Goal: Information Seeking & Learning: Learn about a topic

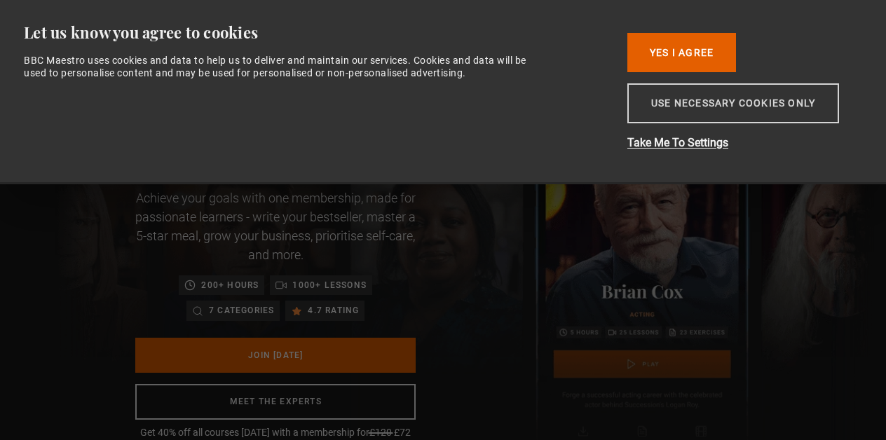
click at [701, 109] on button "Use necessary cookies only" at bounding box center [733, 103] width 212 height 40
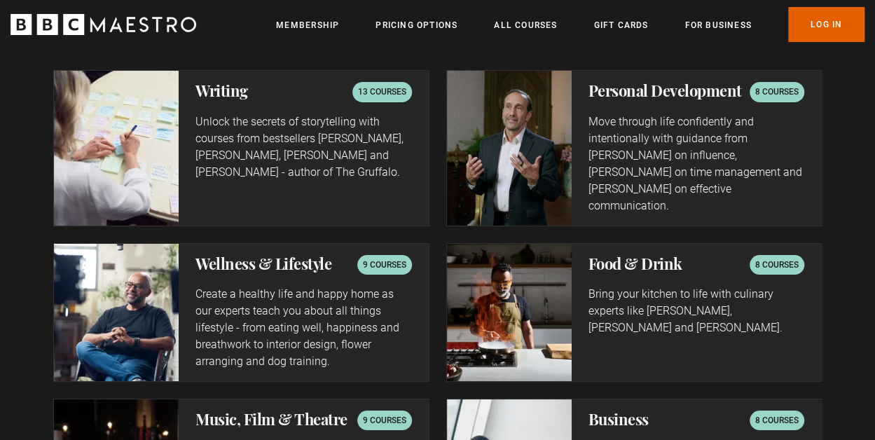
scroll to position [2465, 0]
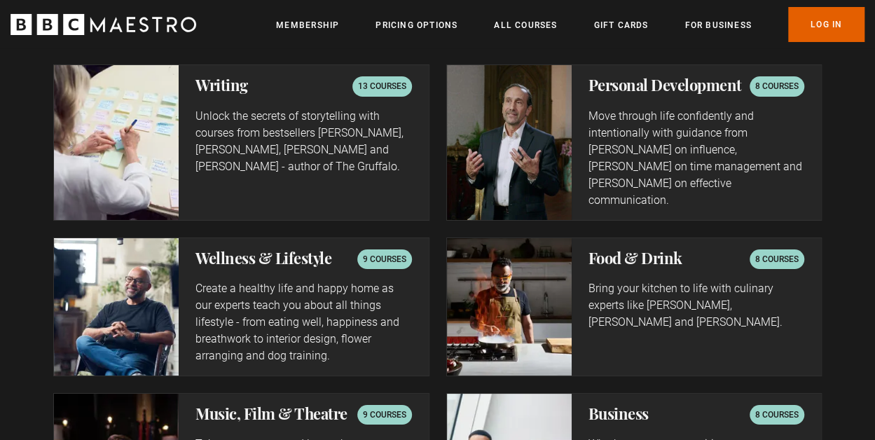
click at [384, 252] on p "9 courses" at bounding box center [384, 259] width 43 height 14
click at [299, 249] on h2 "Wellness & Lifestyle" at bounding box center [263, 257] width 136 height 17
click at [133, 283] on img at bounding box center [116, 306] width 125 height 137
click at [785, 81] on p "8 courses" at bounding box center [776, 86] width 43 height 14
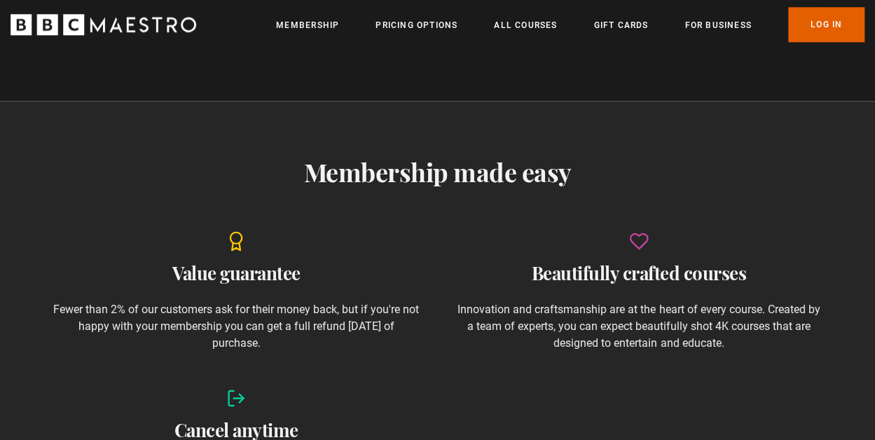
scroll to position [0, 697]
click at [326, 23] on link "Membership" at bounding box center [307, 25] width 63 height 14
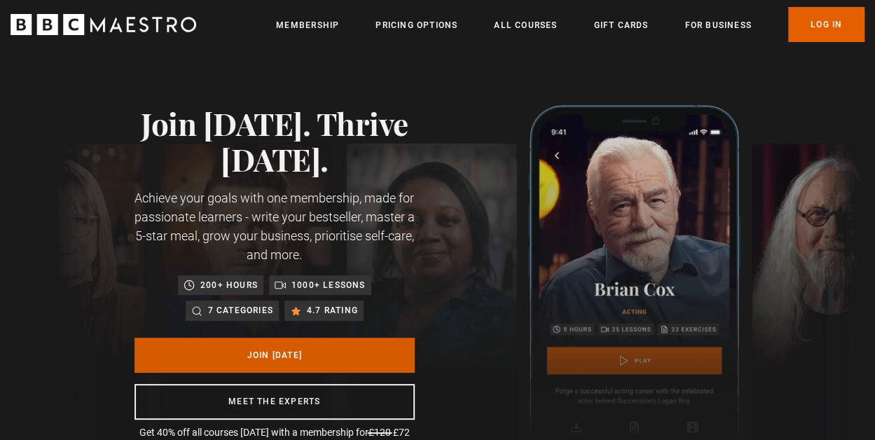
click at [346, 351] on link "Join Today" at bounding box center [275, 355] width 280 height 35
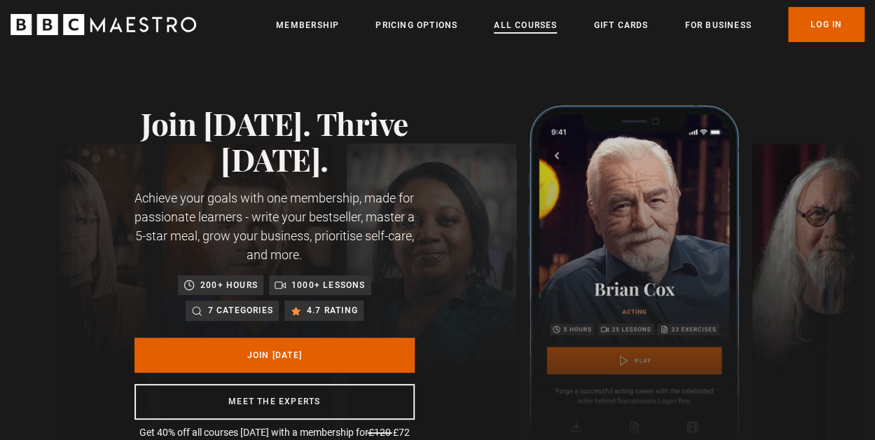
click at [509, 23] on link "All Courses" at bounding box center [525, 25] width 63 height 14
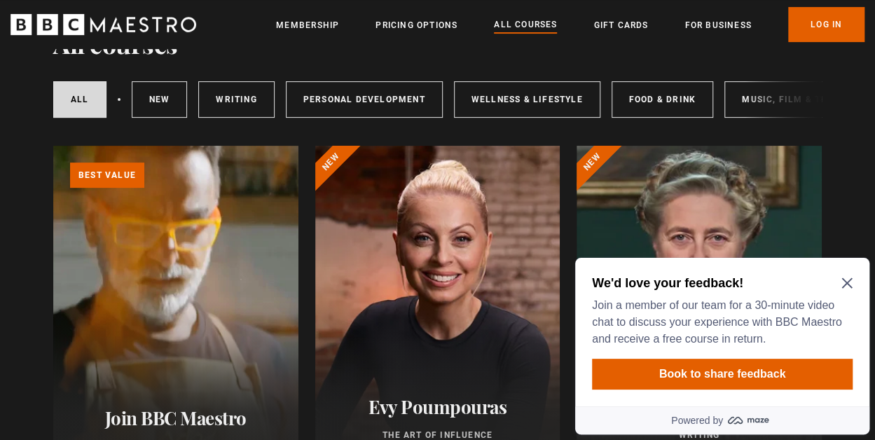
scroll to position [196, 0]
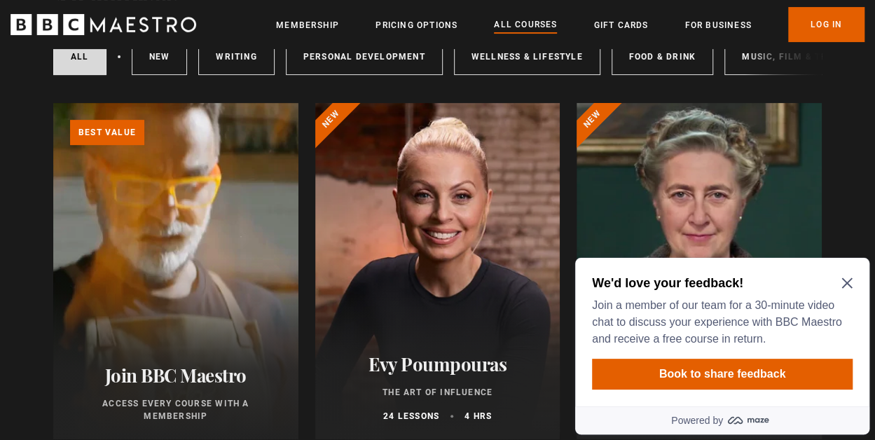
click at [841, 284] on icon "Close Maze Prompt" at bounding box center [846, 282] width 11 height 11
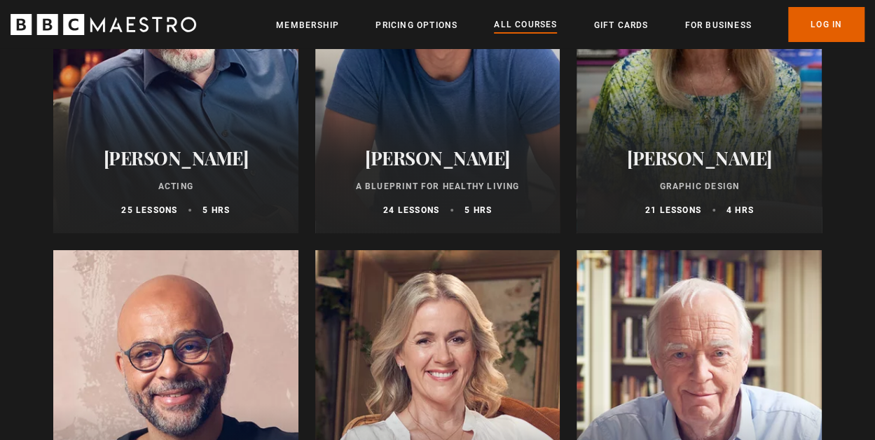
scroll to position [2522, 0]
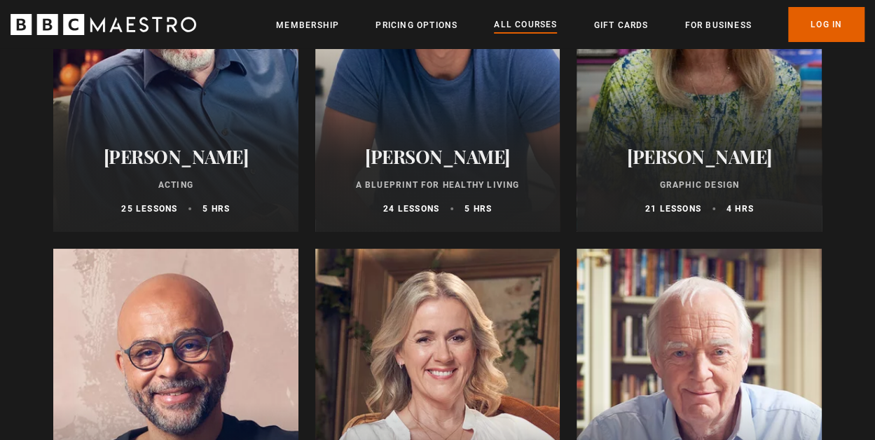
click at [390, 167] on h2 "Dr Rangan Chatterjee" at bounding box center [438, 157] width 212 height 22
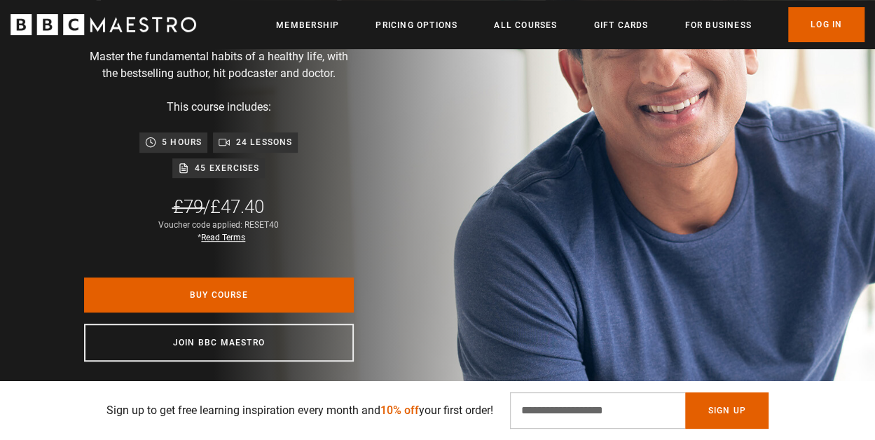
scroll to position [252, 0]
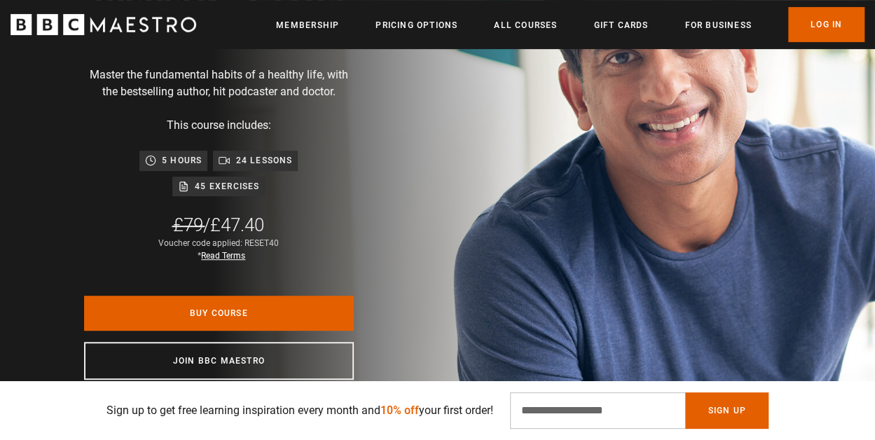
click at [390, 169] on div "Dr Rangan Chatterjee A Blueprint for Healthy Living Master the fundamental habi…" at bounding box center [219, 183] width 438 height 618
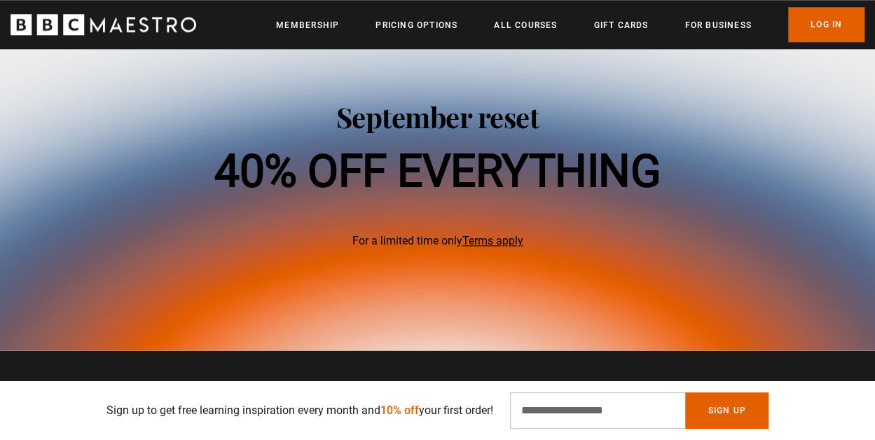
scroll to position [785, 0]
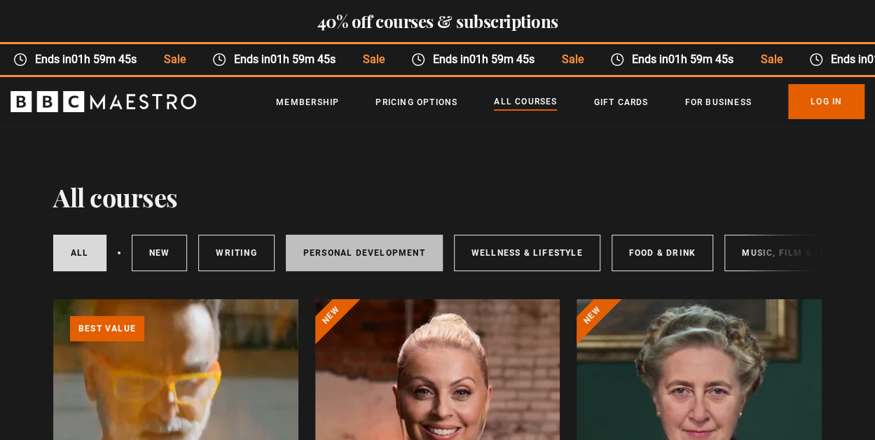
click at [334, 245] on link "Personal Development" at bounding box center [364, 253] width 157 height 36
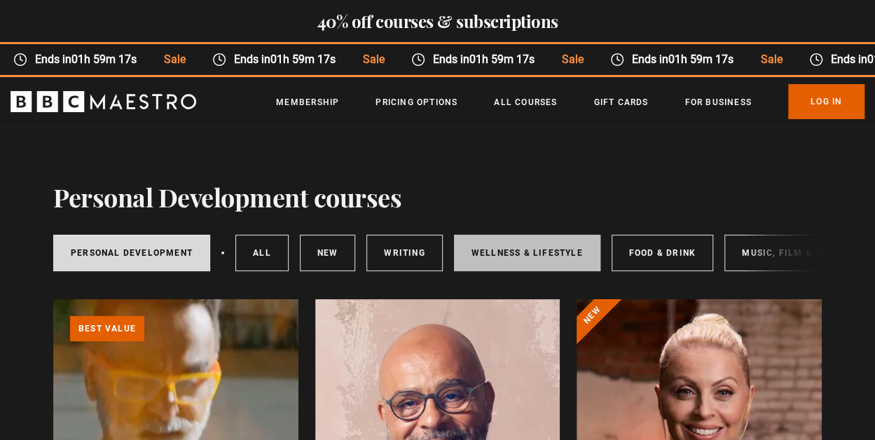
click at [500, 248] on link "Wellness & Lifestyle" at bounding box center [527, 253] width 146 height 36
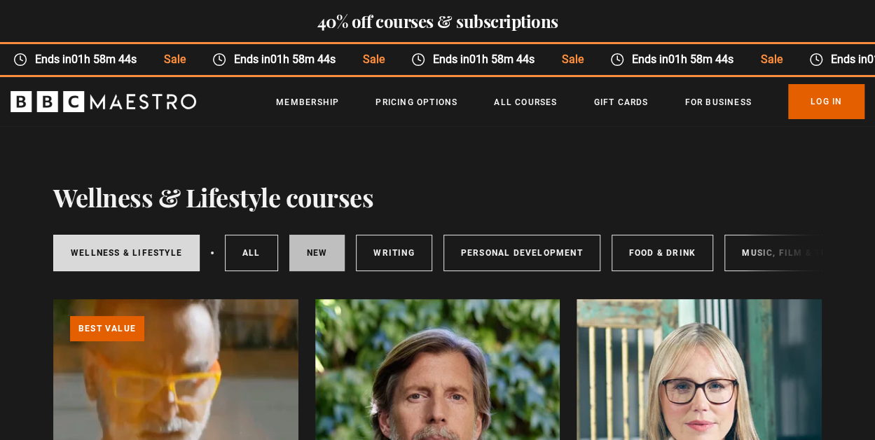
click at [298, 257] on link "New courses" at bounding box center [317, 253] width 56 height 36
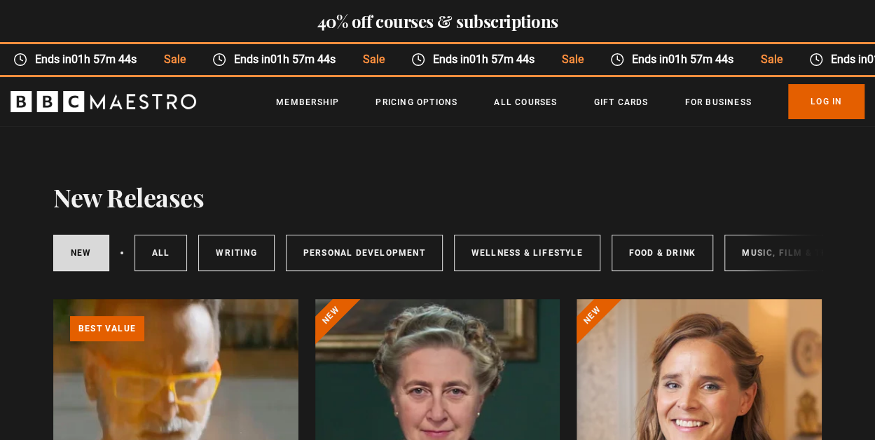
click at [757, 249] on div "New courses All courses Writing Personal Development Wellness & Lifestyle Food …" at bounding box center [437, 253] width 769 height 48
click at [752, 251] on div "New courses All courses Writing Personal Development Wellness & Lifestyle Food …" at bounding box center [437, 253] width 769 height 48
click at [680, 252] on link "Food & Drink" at bounding box center [663, 253] width 102 height 36
